Goal: Transaction & Acquisition: Download file/media

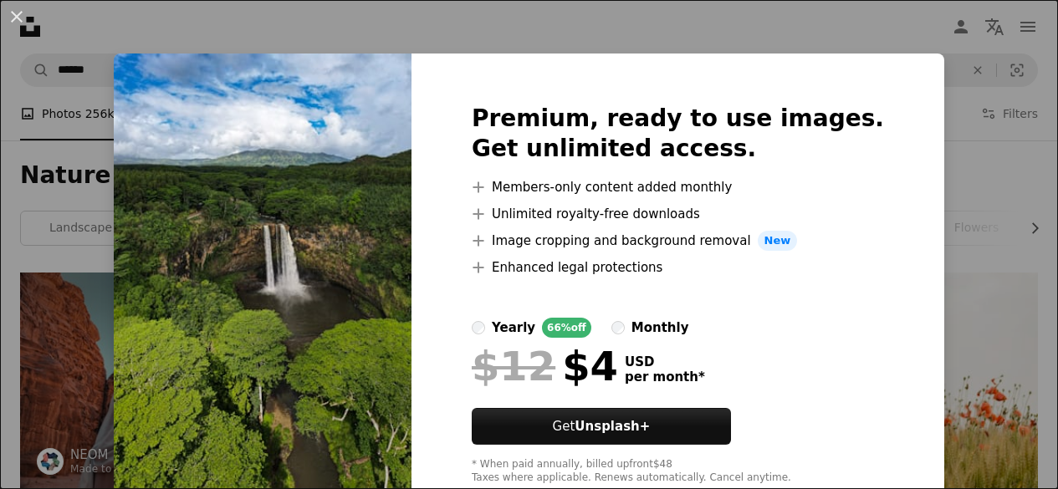
scroll to position [586, 0]
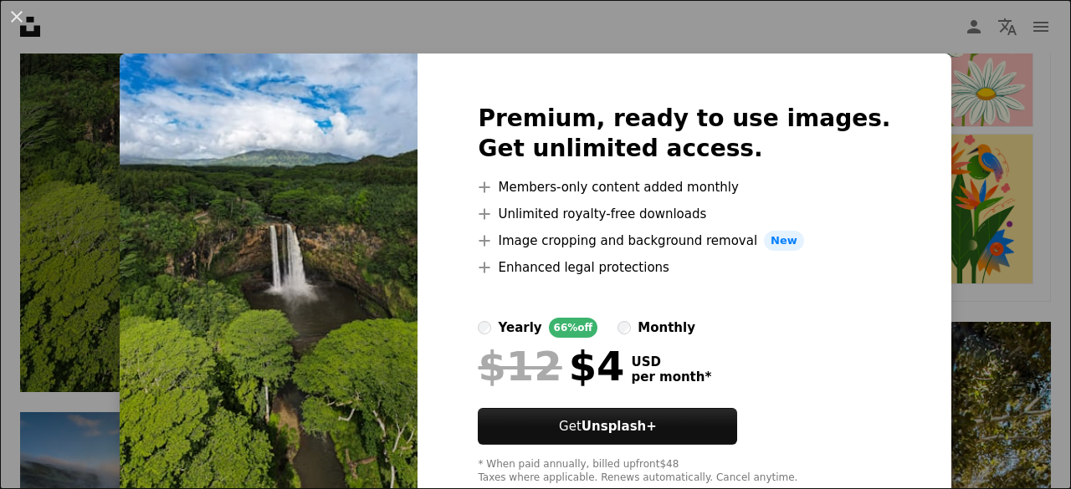
click at [867, 29] on div "An X shape Premium, ready to use images. Get unlimited access. A plus sign Memb…" at bounding box center [535, 244] width 1071 height 489
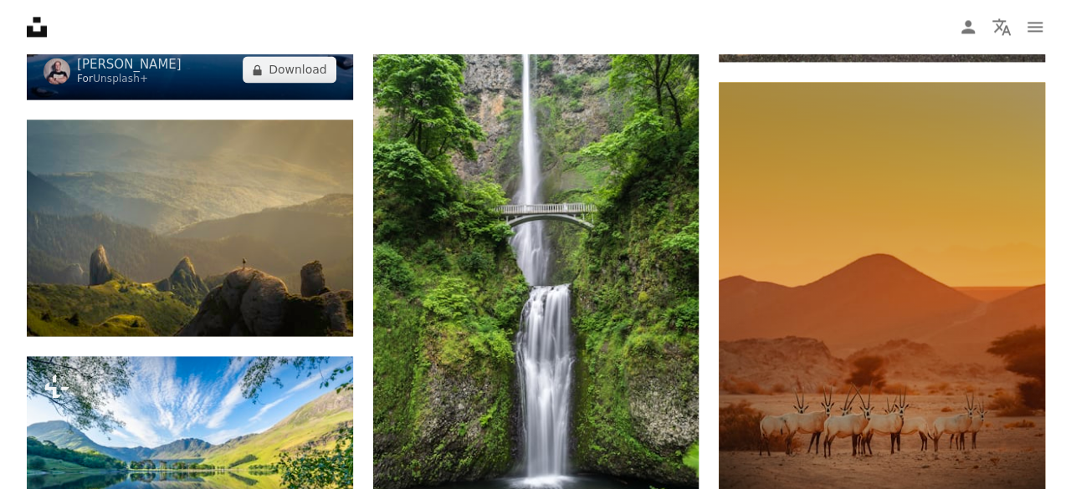
scroll to position [1338, 0]
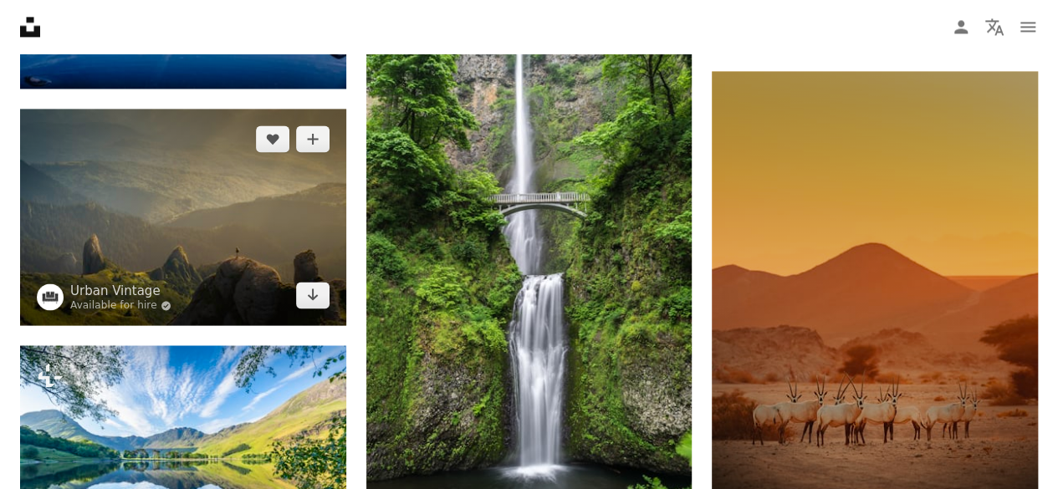
click at [197, 209] on img at bounding box center [183, 217] width 326 height 217
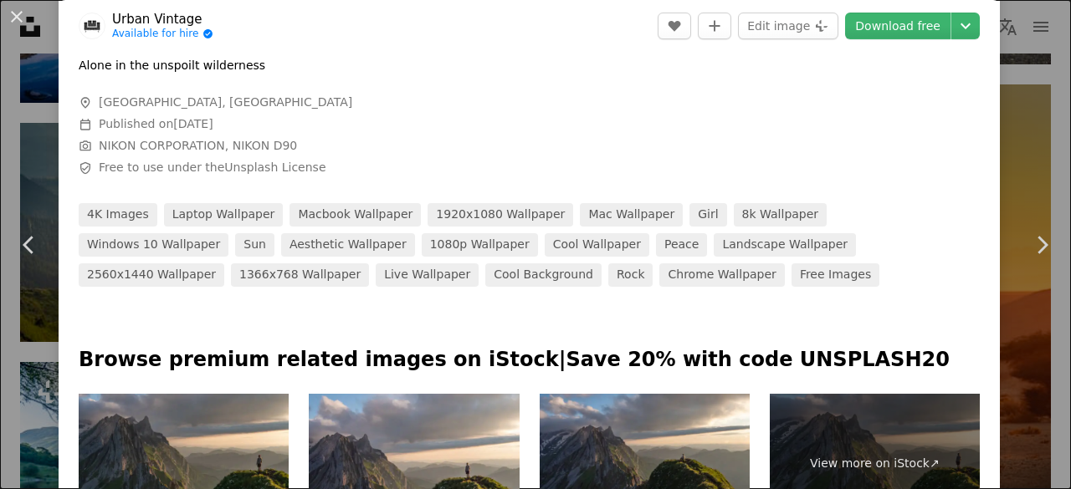
scroll to position [335, 0]
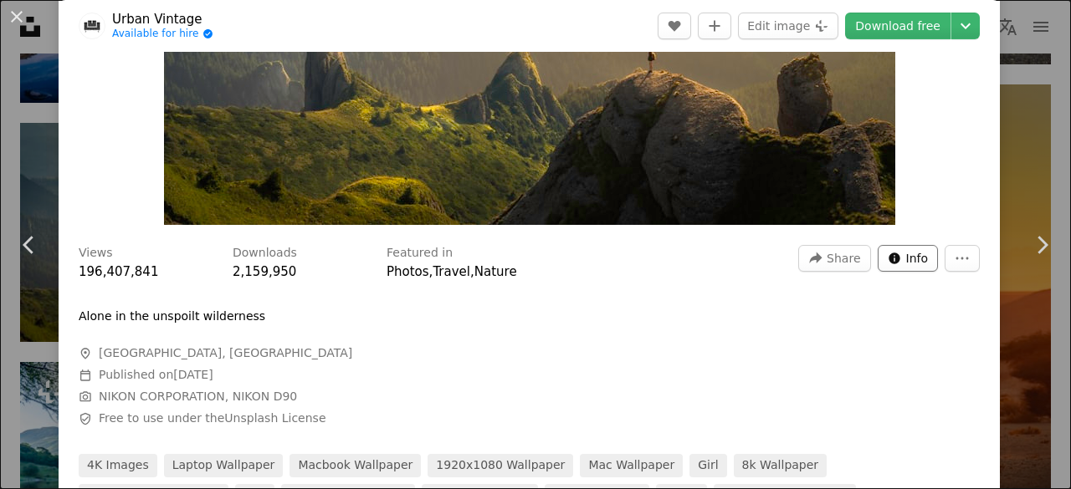
click at [906, 262] on span "Info" at bounding box center [917, 258] width 23 height 25
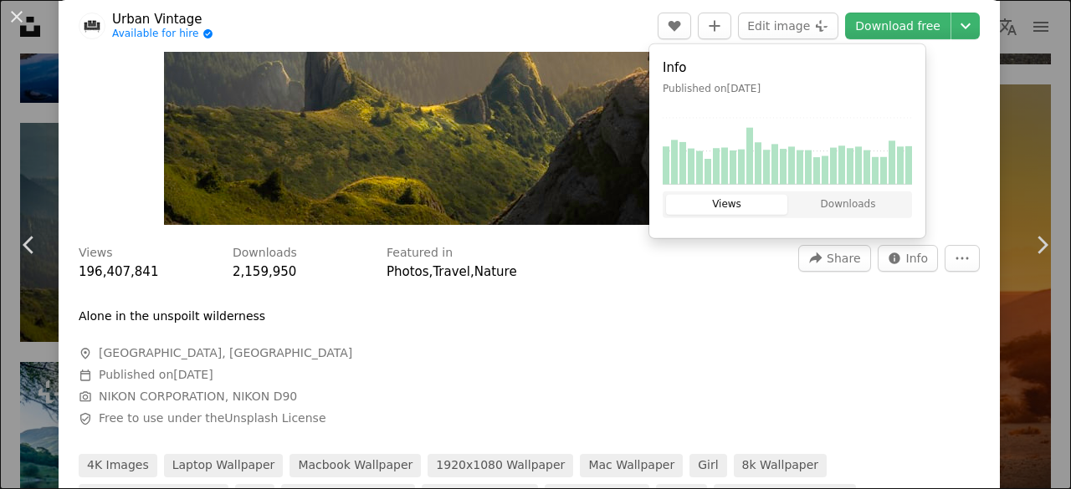
click at [653, 309] on div "Views 196,407,841 Downloads 2,159,950 Featured in Photos , Travel , Nature A fo…" at bounding box center [529, 385] width 941 height 304
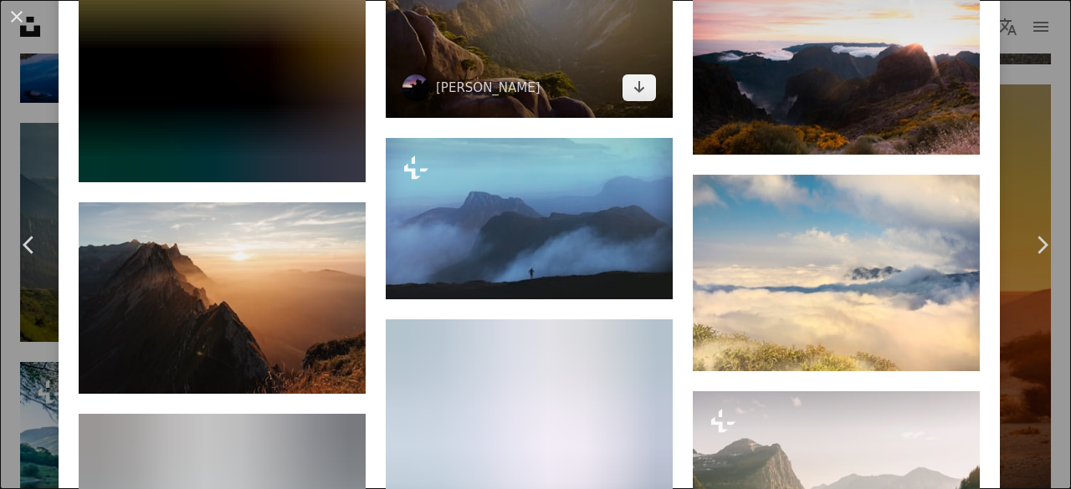
scroll to position [1924, 0]
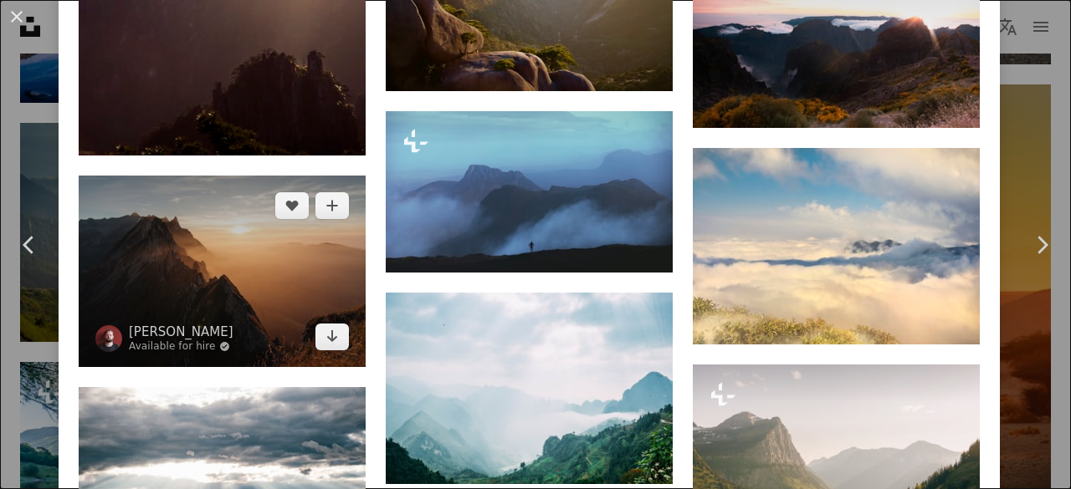
click at [289, 237] on img at bounding box center [222, 272] width 287 height 192
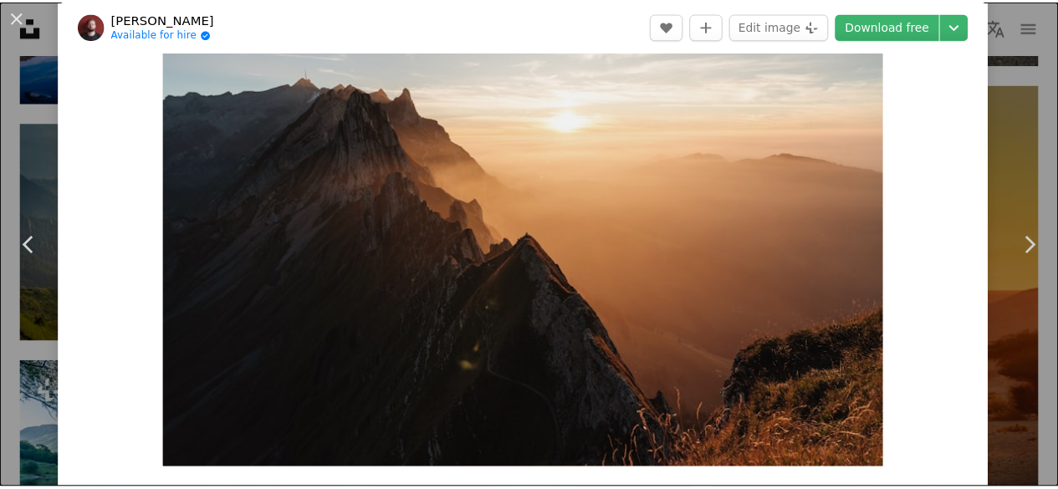
scroll to position [84, 0]
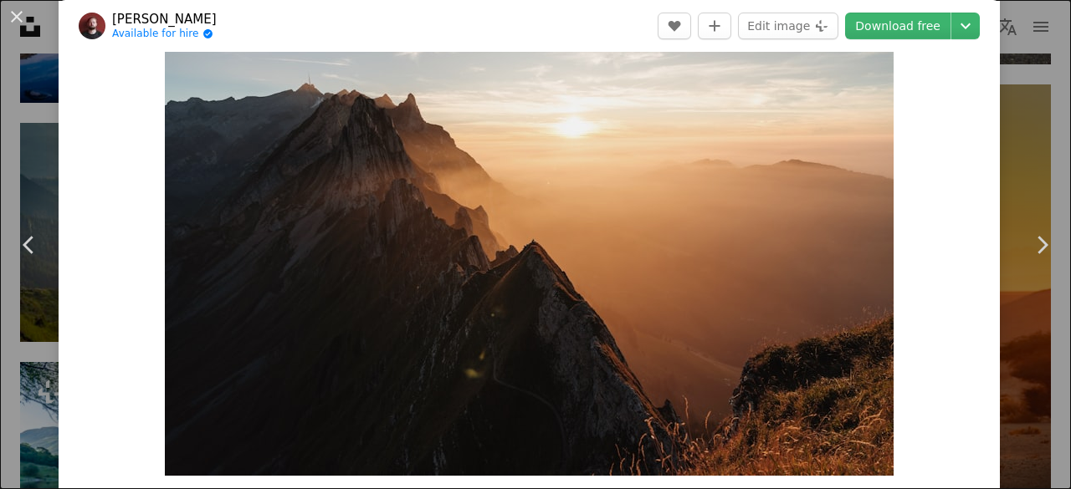
click at [1011, 76] on div "An X shape Chevron left Chevron right [PERSON_NAME] Available for hire A checkm…" at bounding box center [535, 244] width 1071 height 489
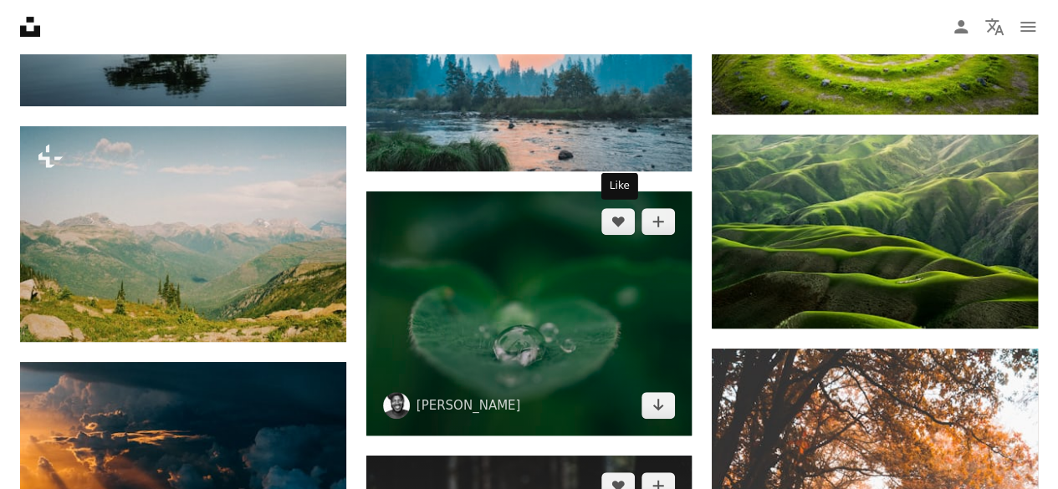
scroll to position [3346, 0]
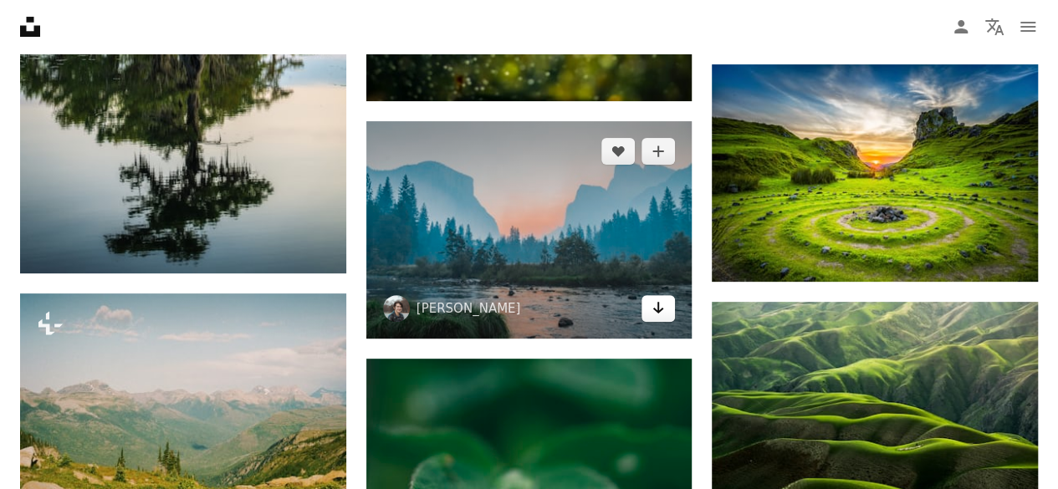
click at [663, 314] on icon "Arrow pointing down" at bounding box center [658, 308] width 13 height 20
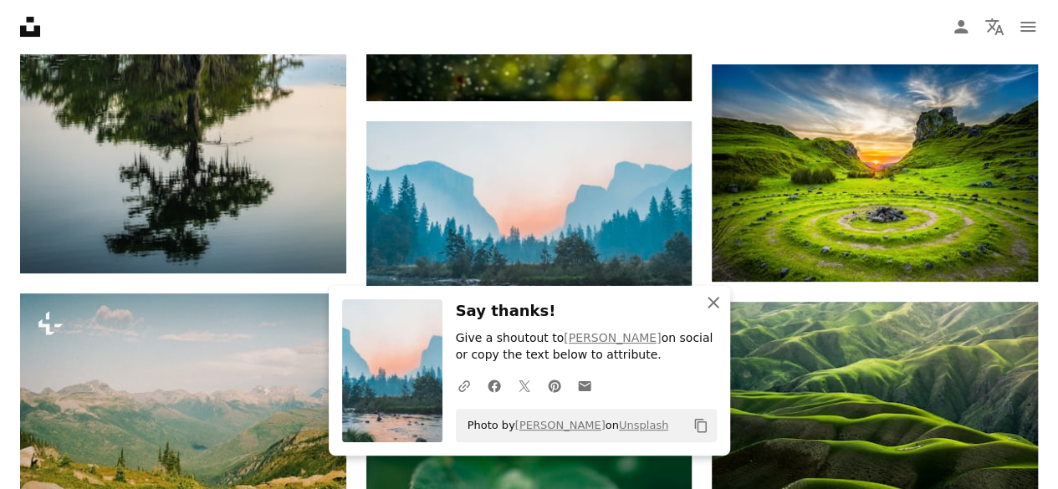
drag, startPoint x: 713, startPoint y: 307, endPoint x: 714, endPoint y: 320, distance: 13.5
click at [712, 307] on icon "An X shape" at bounding box center [713, 303] width 20 height 20
